Goal: Task Accomplishment & Management: Manage account settings

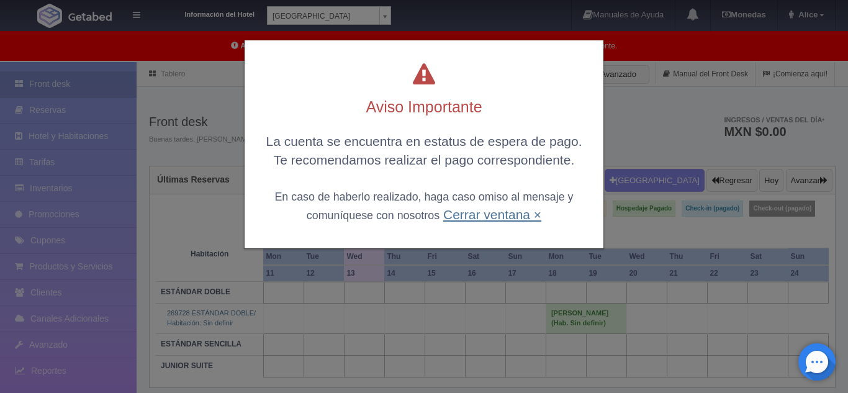
click at [529, 218] on link "Cerrar ventana ×" at bounding box center [492, 214] width 98 height 14
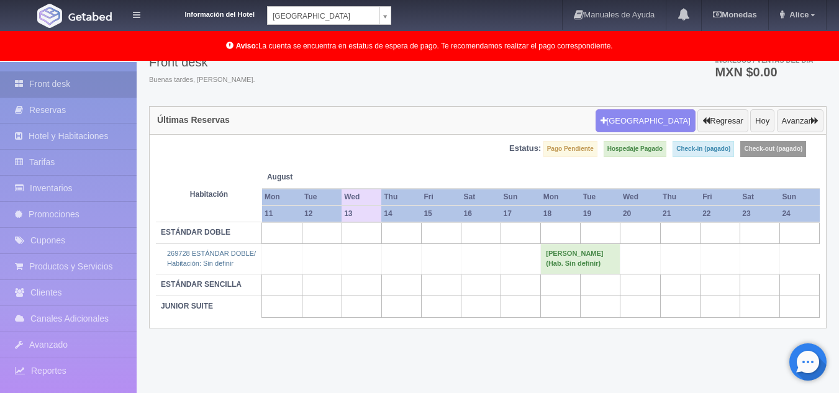
scroll to position [63, 0]
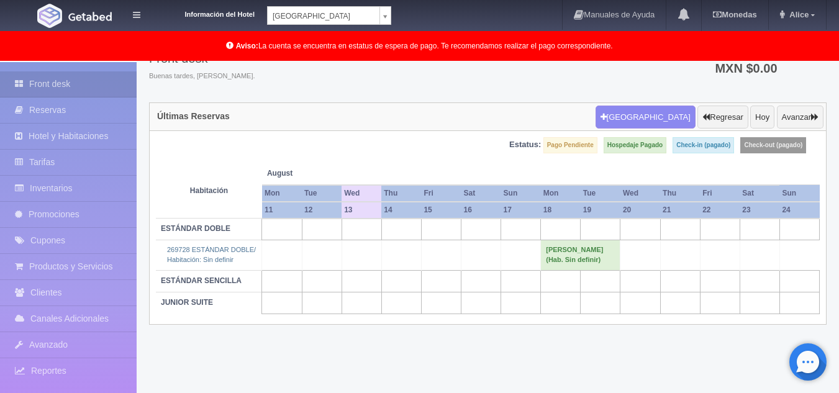
click at [368, 6] on div "Información del Hotel Hotel Plaza Colonial Hotel Plaza Campeche Hotel Plaza Col…" at bounding box center [273, 12] width 236 height 25
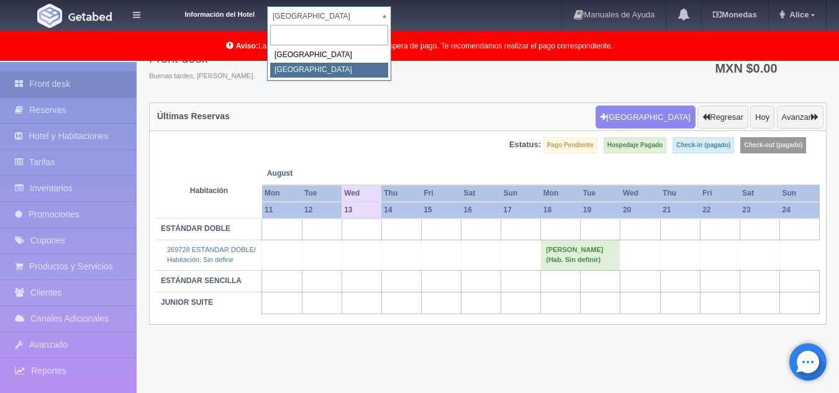
click at [367, 11] on body "Información del Hotel Hotel Plaza Colonial Hotel Plaza Campeche Hotel Plaza Col…" at bounding box center [419, 196] width 839 height 394
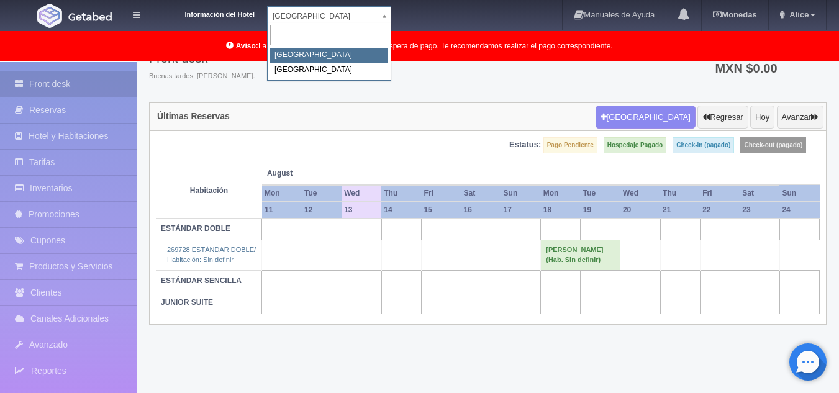
select select "342"
